Goal: Task Accomplishment & Management: Manage account settings

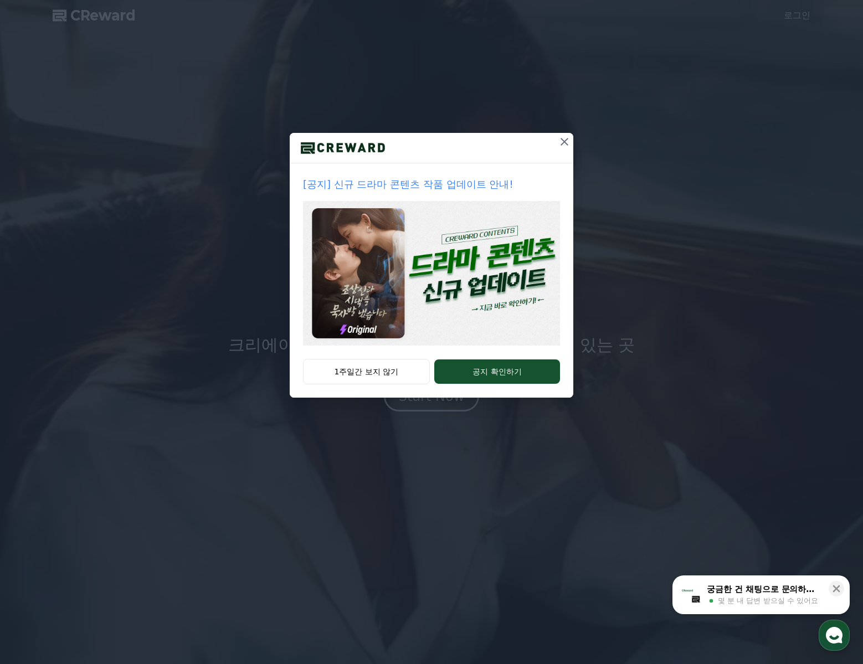
click at [563, 144] on icon at bounding box center [565, 142] width 8 height 8
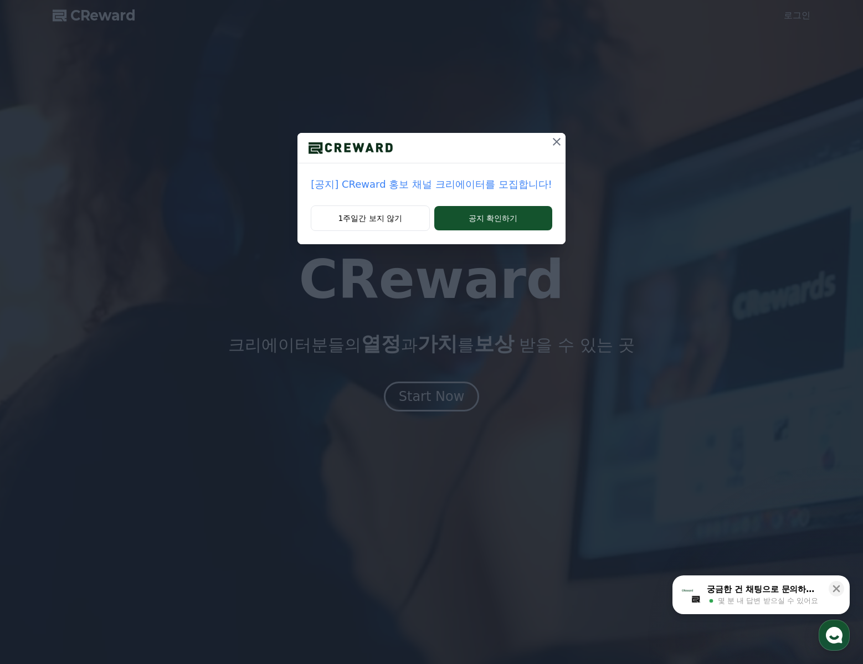
click at [550, 140] on icon at bounding box center [556, 141] width 13 height 13
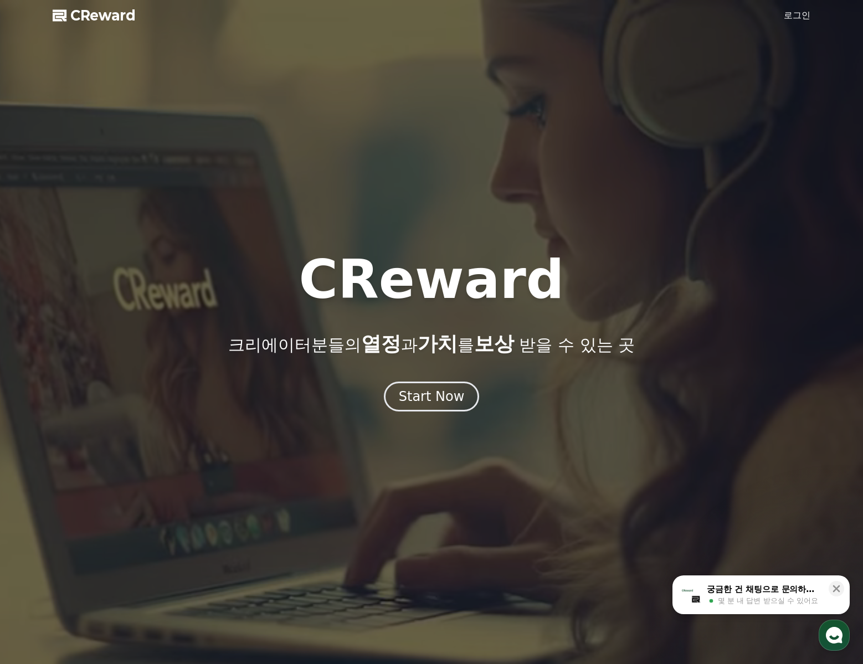
drag, startPoint x: 749, startPoint y: 79, endPoint x: 788, endPoint y: 25, distance: 66.2
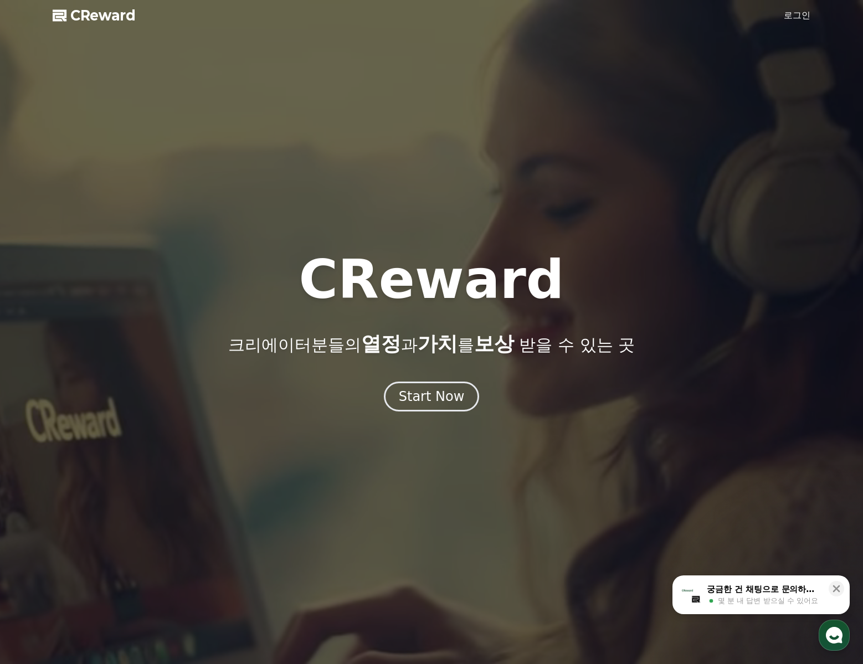
click at [753, 74] on div at bounding box center [431, 332] width 863 height 664
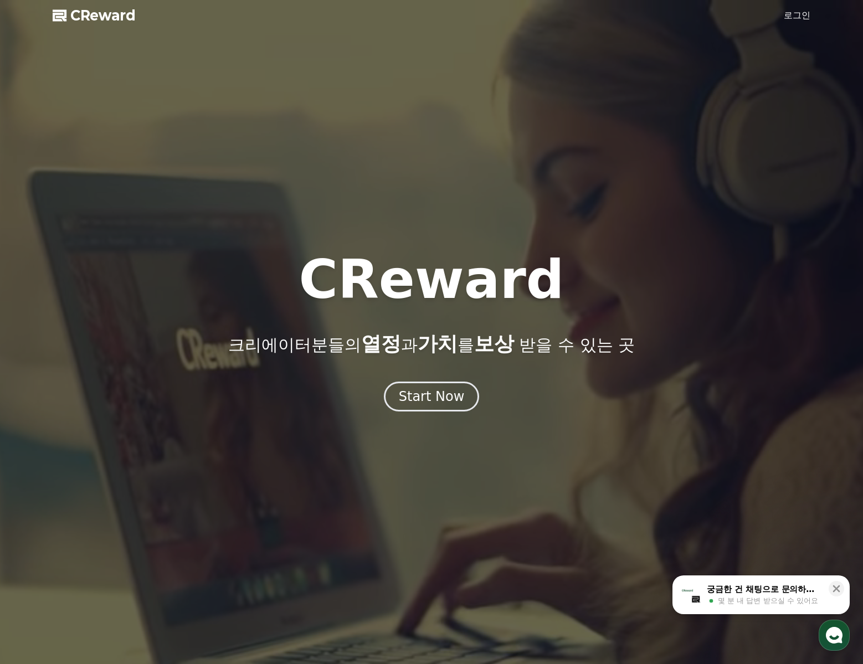
click at [803, 4] on div at bounding box center [431, 332] width 863 height 664
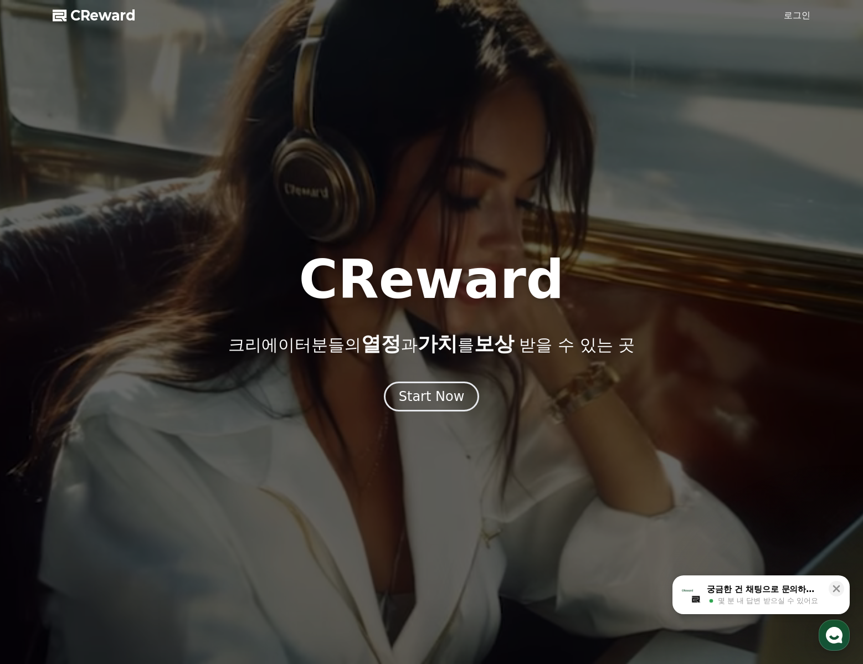
click at [800, 9] on link "로그인" at bounding box center [797, 15] width 27 height 13
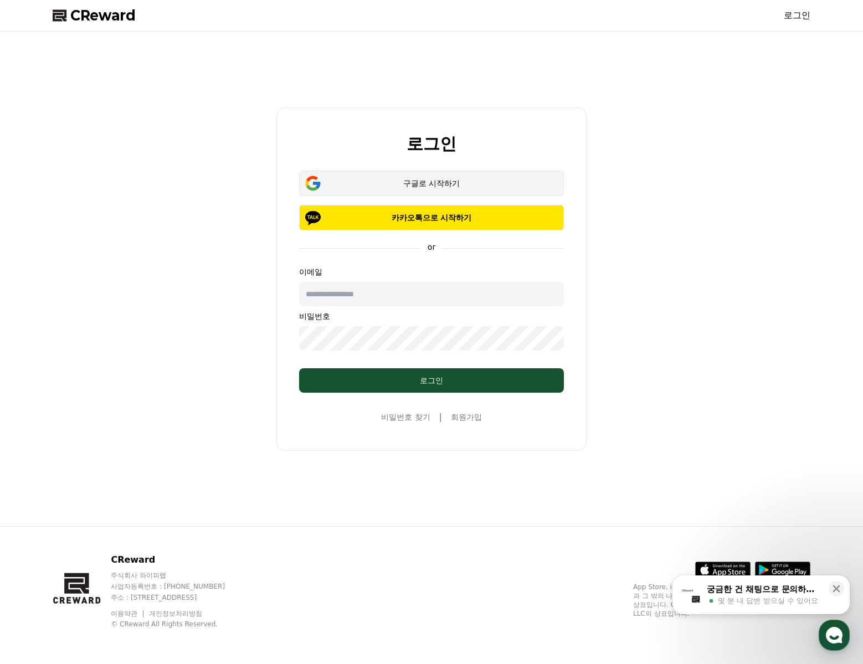
click at [432, 186] on div "구글로 시작하기" at bounding box center [431, 183] width 233 height 11
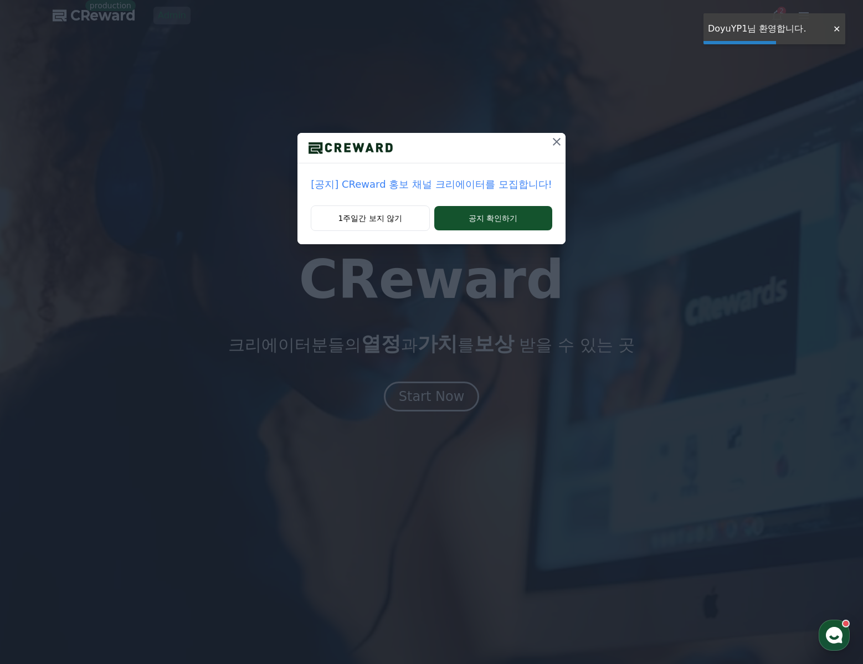
click at [550, 141] on icon at bounding box center [556, 141] width 13 height 13
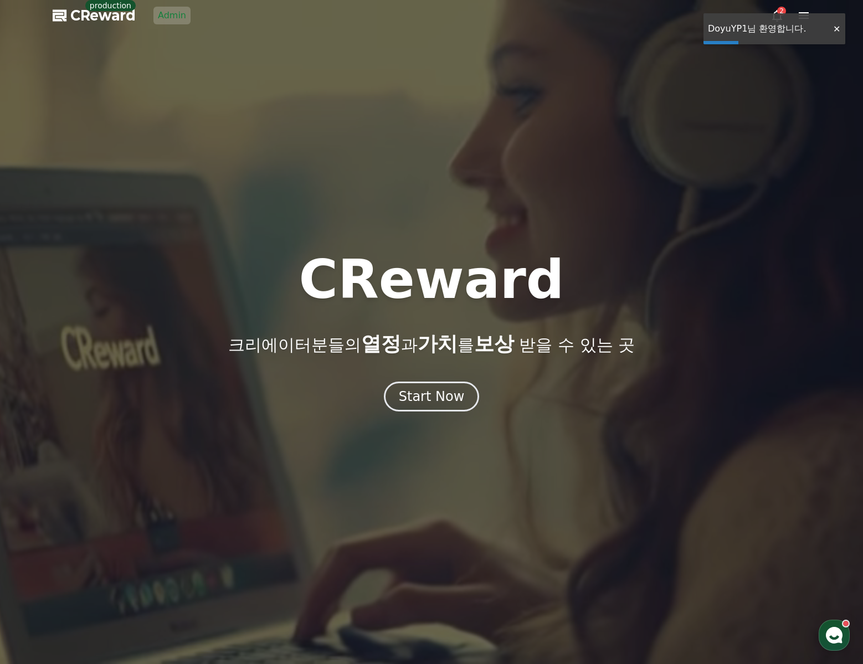
click at [168, 7] on link "Admin" at bounding box center [172, 16] width 37 height 18
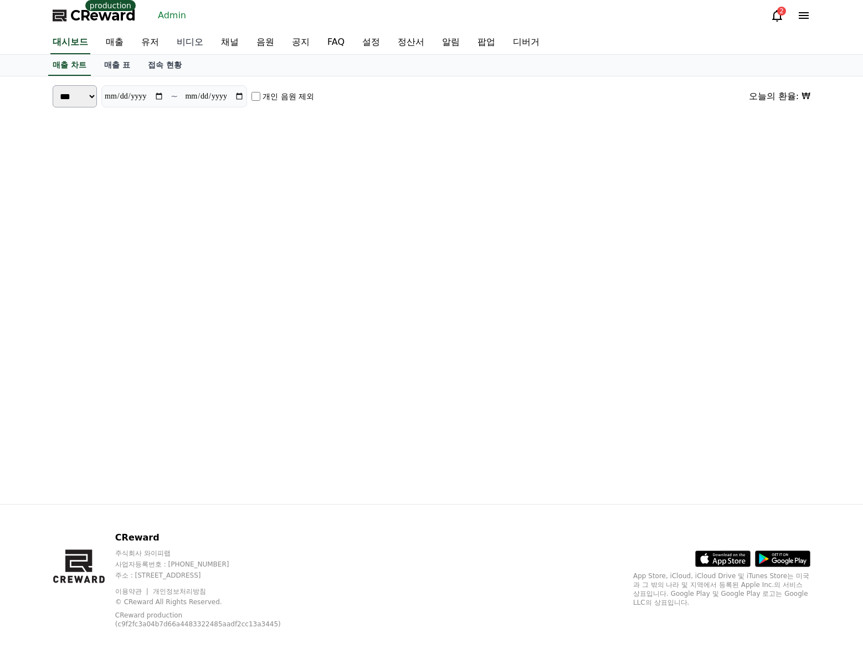
click at [156, 36] on link "유저" at bounding box center [149, 42] width 35 height 23
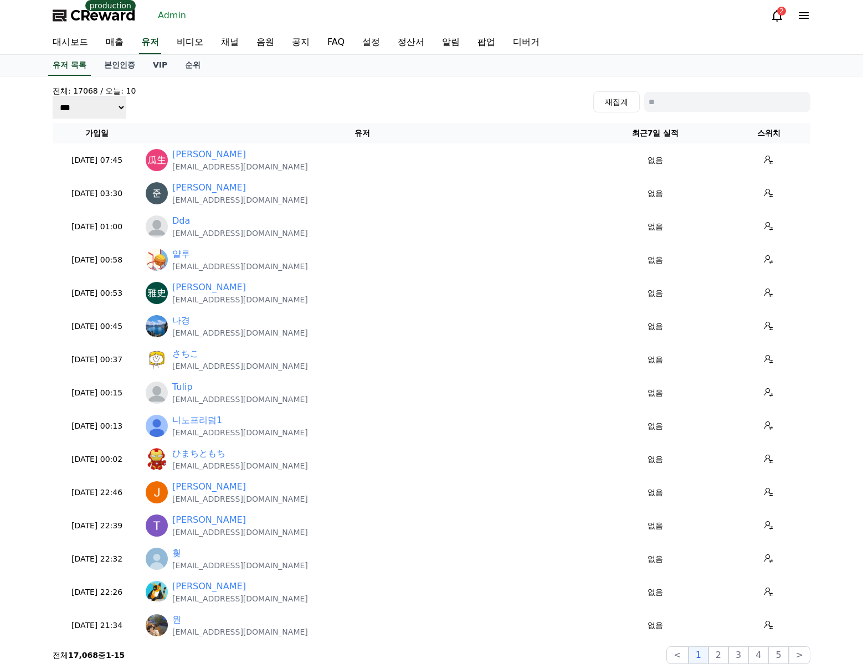
click at [717, 100] on input at bounding box center [727, 102] width 166 height 20
type input "*"
type input "***"
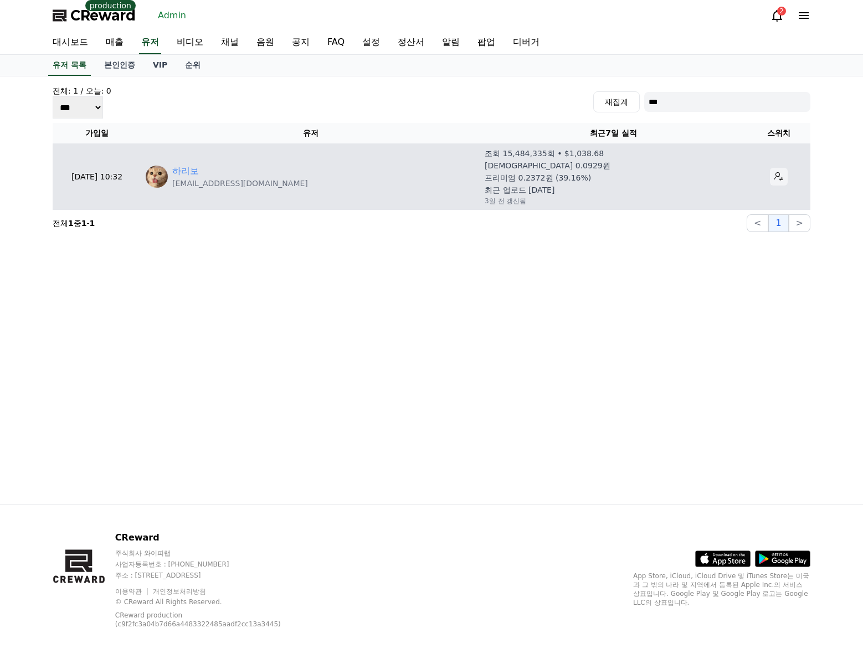
click at [774, 182] on button at bounding box center [779, 177] width 18 height 18
